Goal: Task Accomplishment & Management: Manage account settings

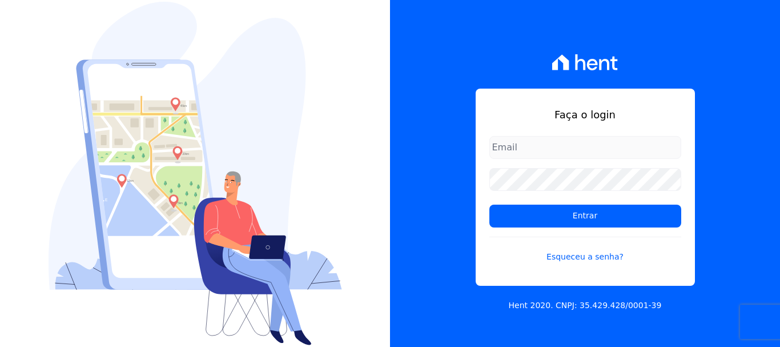
type input "[EMAIL_ADDRESS][DOMAIN_NAME]"
click at [559, 197] on form "documentos@fronteimoveis.com.br Entrar Esqueceu a senha?" at bounding box center [585, 206] width 192 height 140
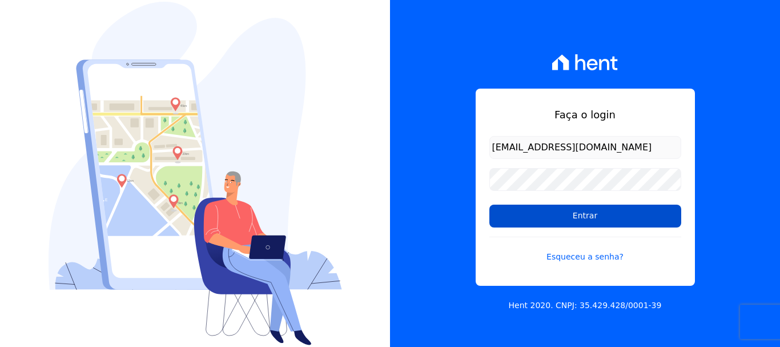
click at [554, 216] on input "Entrar" at bounding box center [585, 215] width 192 height 23
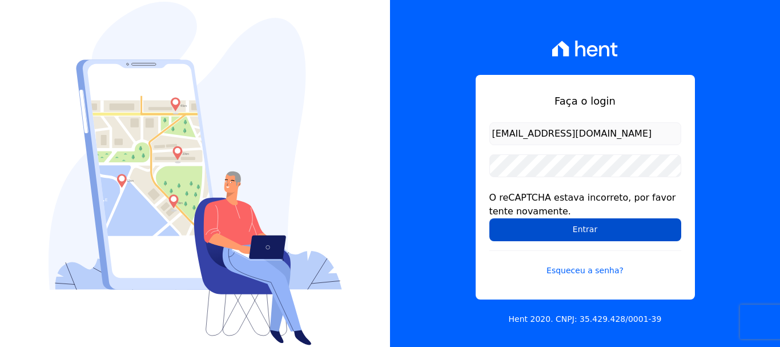
click at [548, 234] on input "Entrar" at bounding box center [585, 229] width 192 height 23
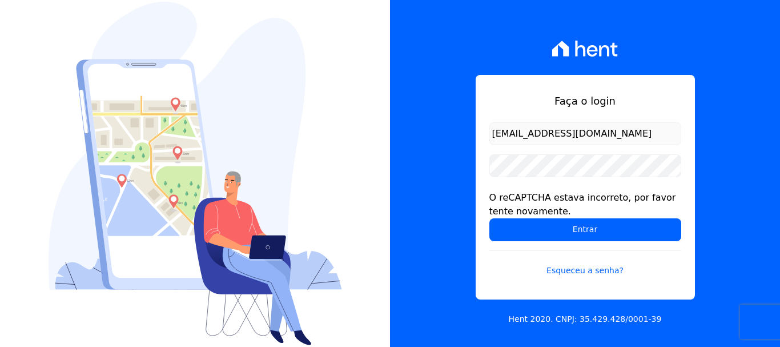
click at [548, 234] on input "Entrar" at bounding box center [585, 229] width 192 height 23
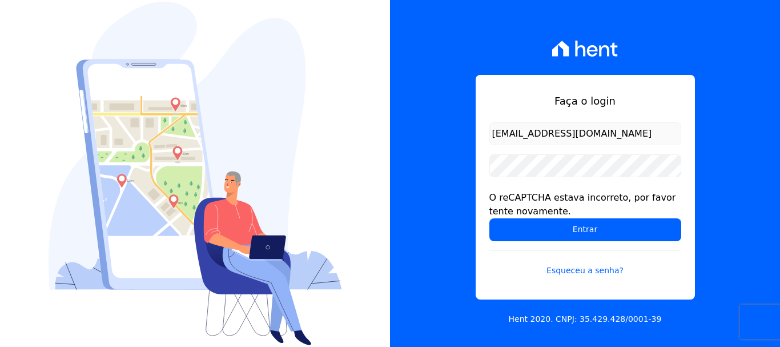
click at [548, 234] on input "Entrar" at bounding box center [585, 229] width 192 height 23
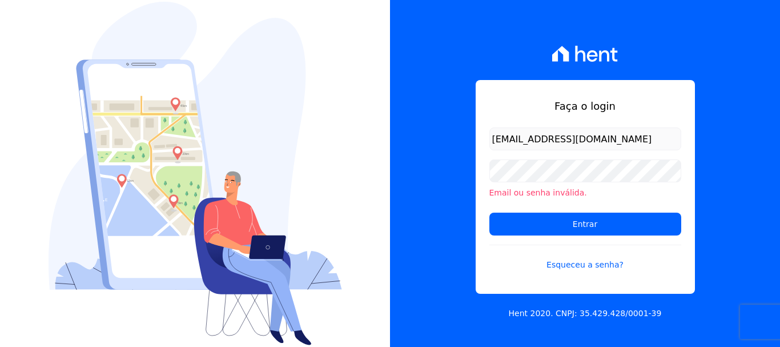
click at [548, 234] on input "Entrar" at bounding box center [585, 223] width 192 height 23
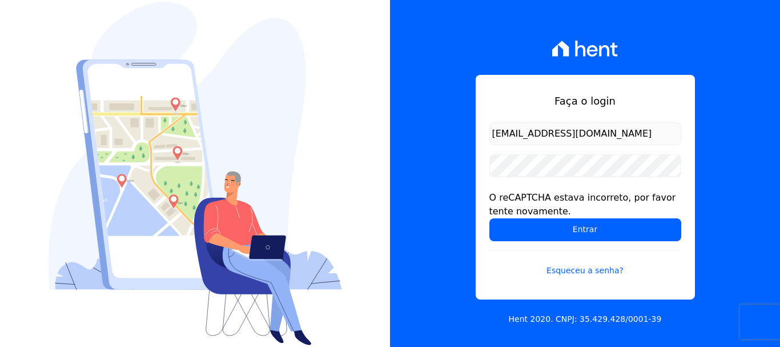
click at [548, 222] on input "Entrar" at bounding box center [585, 229] width 192 height 23
